Goal: Information Seeking & Learning: Learn about a topic

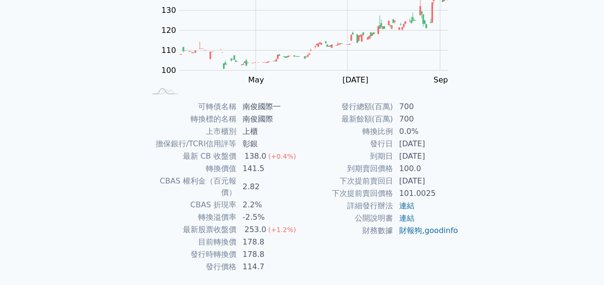
scroll to position [139, 0]
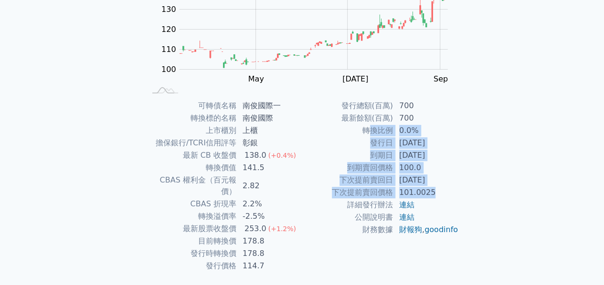
drag, startPoint x: 432, startPoint y: 190, endPoint x: 367, endPoint y: 125, distance: 91.8
click at [367, 125] on tbody "發行總額(百萬) 700 最新餘額(百萬) 700 轉換比例 0.0% 發行日 [DATE] 到期日 [DATE] 到期賣回價格 100.0 下次提前賣回日 …" at bounding box center [380, 168] width 157 height 136
click at [367, 125] on td "轉換比例" at bounding box center [347, 131] width 91 height 12
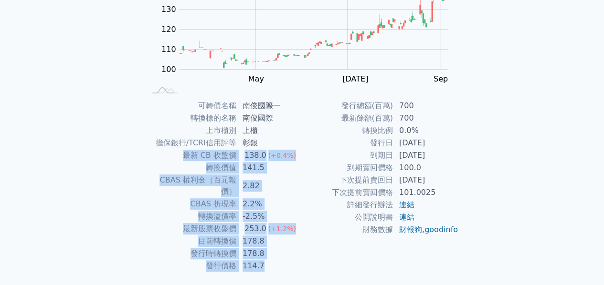
drag, startPoint x: 185, startPoint y: 155, endPoint x: 263, endPoint y: 252, distance: 125.3
click at [263, 252] on tbody "可轉債名稱 南俊國際一 轉換標的名稱 南俊國際 上市櫃別 上櫃 擔保銀行/TCRI信用評等 彰銀 最新 CB 收盤價 138.0 (+0.4%) 轉換價值 1…" at bounding box center [224, 186] width 157 height 173
click at [263, 260] on td "114.7" at bounding box center [269, 266] width 65 height 12
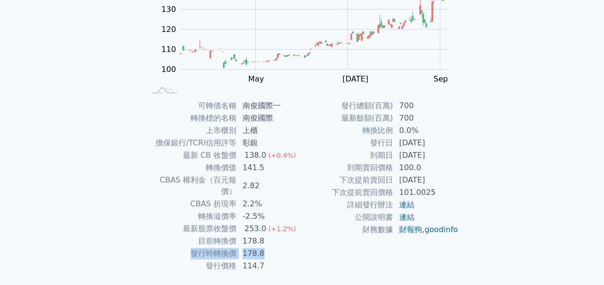
drag, startPoint x: 191, startPoint y: 242, endPoint x: 265, endPoint y: 241, distance: 74.5
click at [265, 248] on tr "發行時轉換價 178.8" at bounding box center [224, 254] width 157 height 12
click at [265, 248] on td "178.8" at bounding box center [269, 254] width 65 height 12
drag, startPoint x: 265, startPoint y: 241, endPoint x: 185, endPoint y: 227, distance: 81.8
click at [185, 227] on tbody "可轉債名稱 南俊國際一 轉換標的名稱 南俊國際 上市櫃別 上櫃 擔保銀行/TCRI信用評等 彰銀 最新 CB 收盤價 138.0 (+0.4%) 轉換價值 1…" at bounding box center [224, 186] width 157 height 173
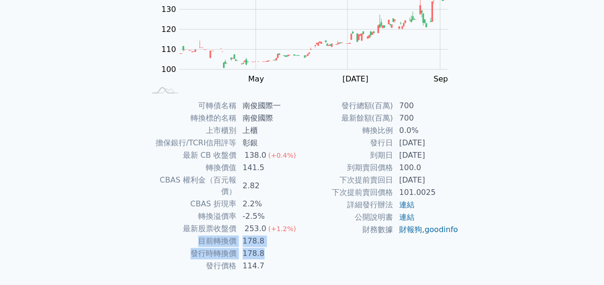
click at [185, 235] on td "目前轉換價" at bounding box center [191, 241] width 91 height 12
drag, startPoint x: 181, startPoint y: 215, endPoint x: 264, endPoint y: 238, distance: 85.8
click at [264, 238] on tbody "可轉債名稱 南俊國際一 轉換標的名稱 南俊國際 上市櫃別 上櫃 擔保銀行/TCRI信用評等 彰銀 最新 CB 收盤價 138.0 (+0.4%) 轉換價值 1…" at bounding box center [224, 186] width 157 height 173
click at [264, 248] on td "178.8" at bounding box center [269, 254] width 65 height 12
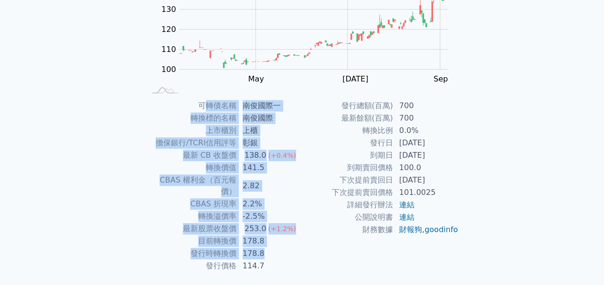
drag, startPoint x: 264, startPoint y: 238, endPoint x: 203, endPoint y: 107, distance: 144.6
click at [203, 107] on tbody "可轉債名稱 南俊國際一 轉換標的名稱 南俊國際 上市櫃別 上櫃 擔保銀行/TCRI信用評等 彰銀 最新 CB 收盤價 138.0 (+0.4%) 轉換價值 1…" at bounding box center [224, 186] width 157 height 173
click at [203, 107] on td "可轉債名稱" at bounding box center [191, 106] width 91 height 12
drag, startPoint x: 198, startPoint y: 107, endPoint x: 267, endPoint y: 239, distance: 148.6
click at [267, 239] on tbody "可轉債名稱 南俊國際一 轉換標的名稱 南俊國際 上市櫃別 上櫃 擔保銀行/TCRI信用評等 彰銀 最新 CB 收盤價 138.0 (+0.4%) 轉換價值 1…" at bounding box center [224, 186] width 157 height 173
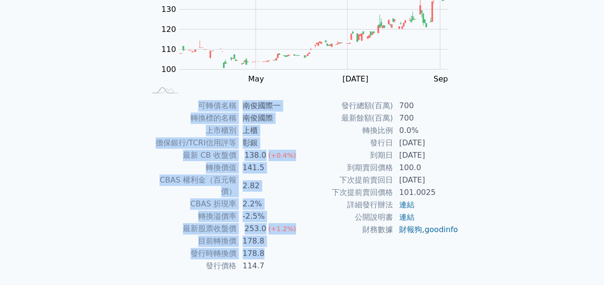
click at [267, 248] on td "178.8" at bounding box center [269, 254] width 65 height 12
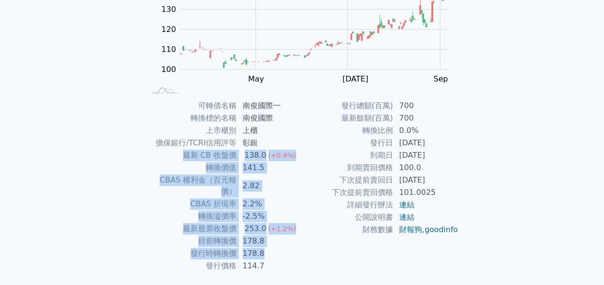
drag, startPoint x: 185, startPoint y: 151, endPoint x: 263, endPoint y: 240, distance: 118.4
click at [263, 240] on tbody "可轉債名稱 南俊國際一 轉換標的名稱 南俊國際 上市櫃別 上櫃 擔保銀行/TCRI信用評等 彰銀 最新 CB 收盤價 138.0 (+0.4%) 轉換價值 1…" at bounding box center [224, 186] width 157 height 173
click at [263, 248] on td "178.8" at bounding box center [269, 254] width 65 height 12
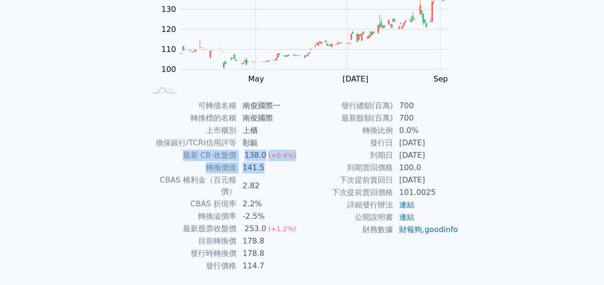
drag, startPoint x: 188, startPoint y: 156, endPoint x: 264, endPoint y: 170, distance: 77.1
click at [264, 170] on tbody "可轉債名稱 南俊國際一 轉換標的名稱 南俊國際 上市櫃別 上櫃 擔保銀行/TCRI信用評等 彰銀 最新 CB 收盤價 138.0 (+0.4%) 轉換價值 1…" at bounding box center [224, 186] width 157 height 173
click at [264, 170] on td "141.5" at bounding box center [269, 168] width 65 height 12
drag, startPoint x: 264, startPoint y: 170, endPoint x: 185, endPoint y: 158, distance: 79.6
click at [185, 158] on tbody "可轉債名稱 南俊國際一 轉換標的名稱 南俊國際 上市櫃別 上櫃 擔保銀行/TCRI信用評等 彰銀 最新 CB 收盤價 138.0 (+0.4%) 轉換價值 1…" at bounding box center [224, 186] width 157 height 173
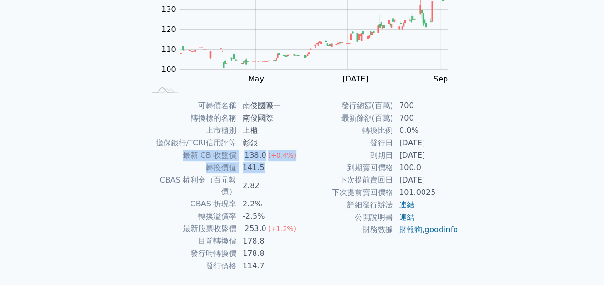
click at [185, 158] on td "最新 CB 收盤價" at bounding box center [191, 155] width 91 height 12
drag, startPoint x: 185, startPoint y: 158, endPoint x: 270, endPoint y: 169, distance: 85.2
click at [270, 169] on tbody "可轉債名稱 南俊國際一 轉換標的名稱 南俊國際 上市櫃別 上櫃 擔保銀行/TCRI信用評等 彰銀 最新 CB 收盤價 138.0 (+0.4%) 轉換價值 1…" at bounding box center [224, 186] width 157 height 173
click at [270, 169] on td "141.5" at bounding box center [269, 168] width 65 height 12
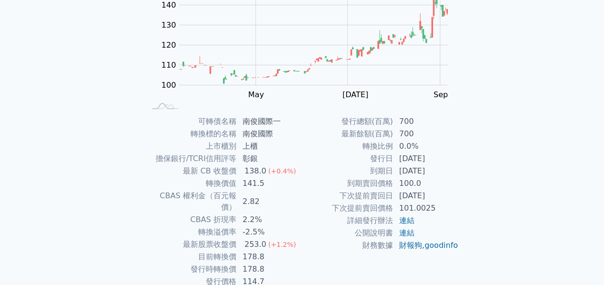
scroll to position [122, 0]
drag, startPoint x: 201, startPoint y: 221, endPoint x: 238, endPoint y: 223, distance: 36.8
click at [238, 227] on tr "轉換溢價率 -2.5%" at bounding box center [224, 233] width 157 height 12
click at [238, 227] on td "-2.5%" at bounding box center [269, 233] width 65 height 12
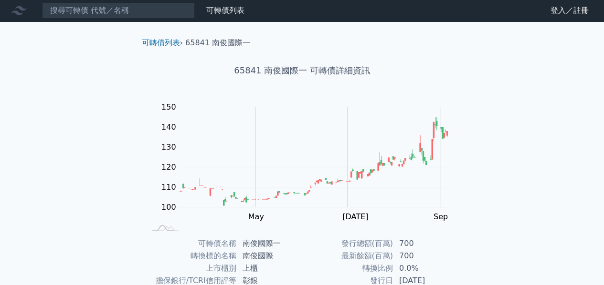
scroll to position [0, 0]
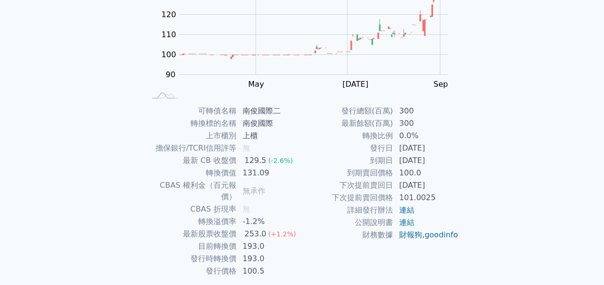
scroll to position [133, 0]
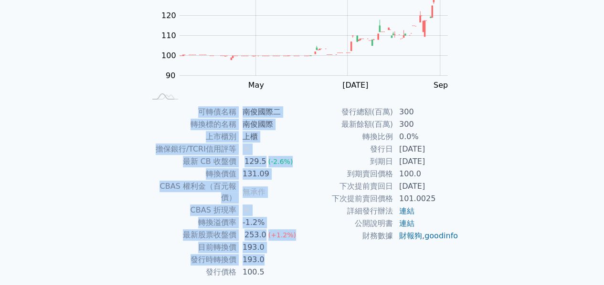
drag, startPoint x: 262, startPoint y: 252, endPoint x: 197, endPoint y: 117, distance: 149.8
click at [197, 117] on tbody "可轉債名稱 南俊國際二 轉換標的名稱 南俊國際 上市櫃別 上櫃 擔保銀行/TCRI信用評等 無 最新 CB 收盤價 129.5 (-2.6%) 轉換價值 13…" at bounding box center [224, 192] width 157 height 173
click at [197, 117] on td "可轉債名稱" at bounding box center [191, 112] width 91 height 12
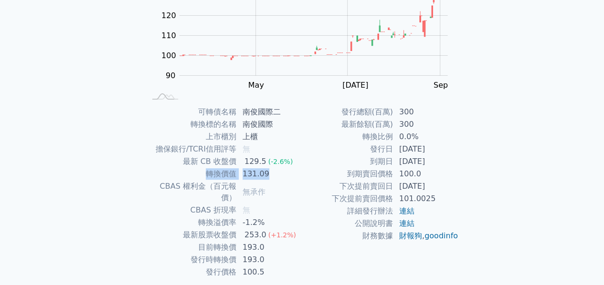
drag, startPoint x: 204, startPoint y: 169, endPoint x: 266, endPoint y: 173, distance: 62.2
click at [266, 173] on tr "轉換價值 131.09" at bounding box center [224, 174] width 157 height 12
click at [266, 173] on td "131.09" at bounding box center [269, 174] width 65 height 12
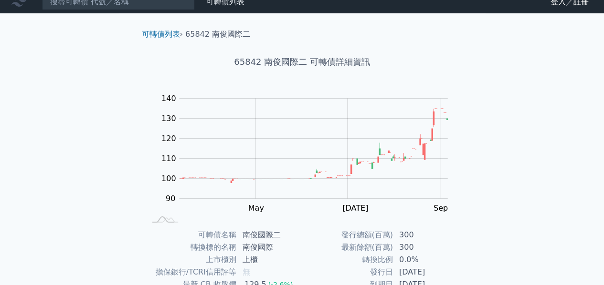
scroll to position [0, 0]
